Goal: Information Seeking & Learning: Compare options

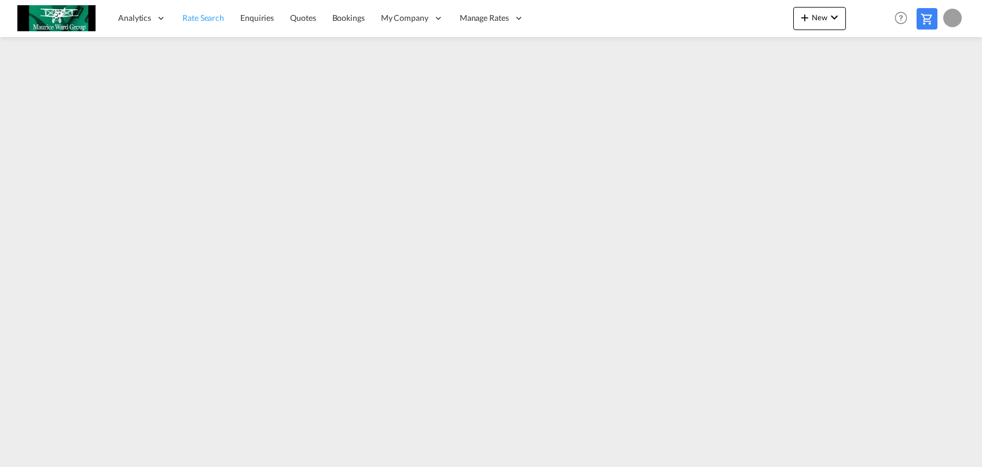
click at [208, 12] on link "Rate Search" at bounding box center [203, 18] width 58 height 38
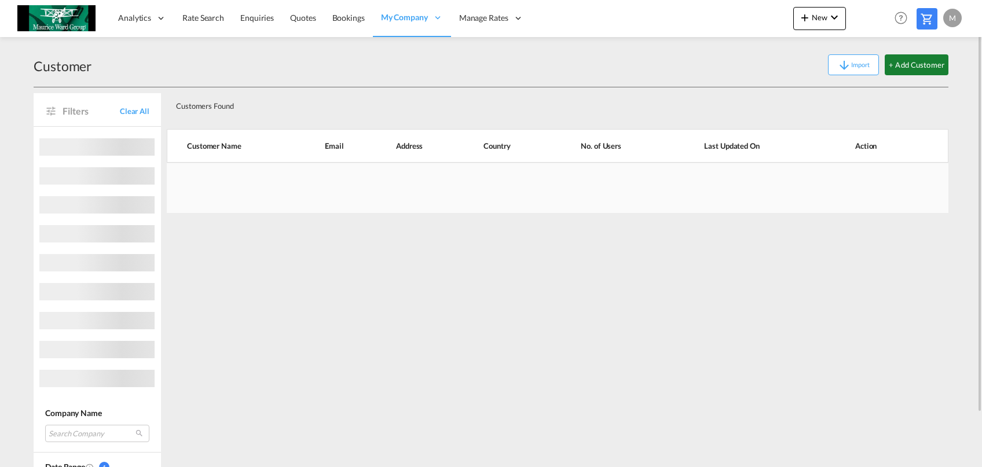
click at [910, 67] on button "+ Add Customer" at bounding box center [917, 64] width 64 height 21
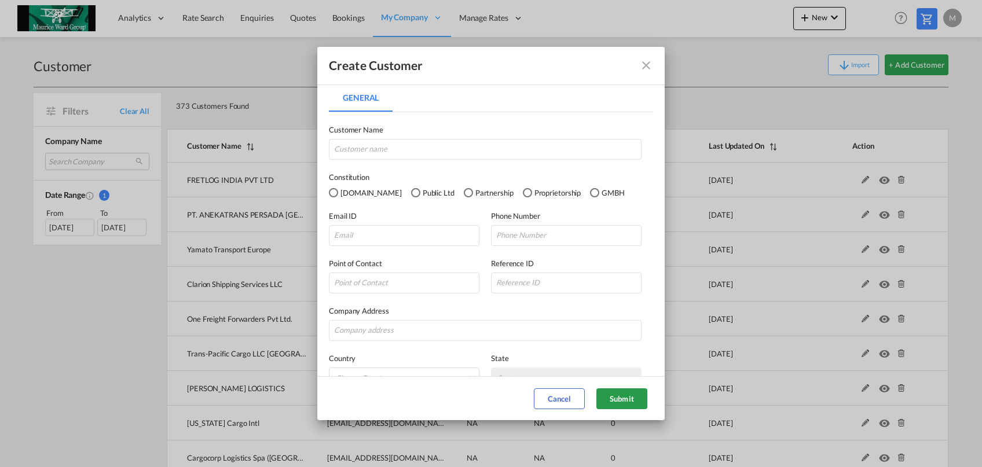
click at [660, 68] on div "Create Customer" at bounding box center [490, 66] width 347 height 38
click at [647, 68] on md-icon "icon-close fg-AAA8AD" at bounding box center [646, 65] width 14 height 14
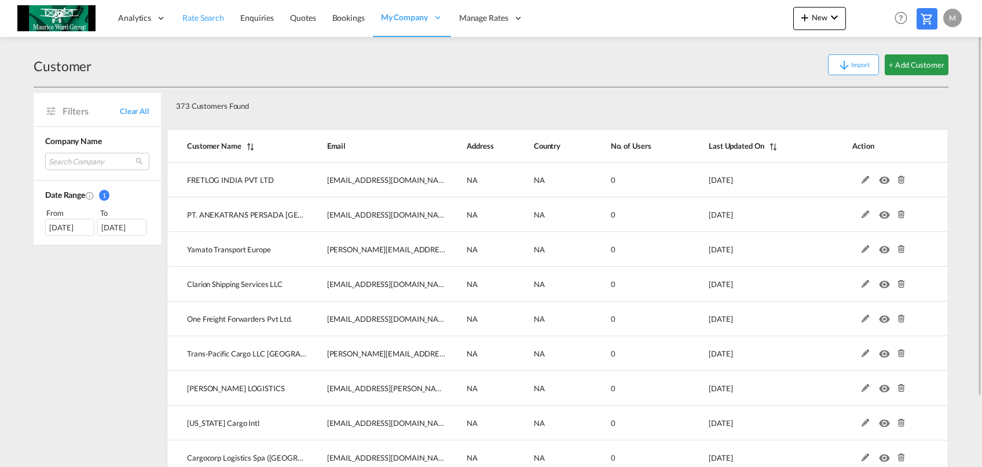
click at [221, 25] on link "Rate Search" at bounding box center [203, 18] width 58 height 38
